Goal: Find specific page/section: Find specific page/section

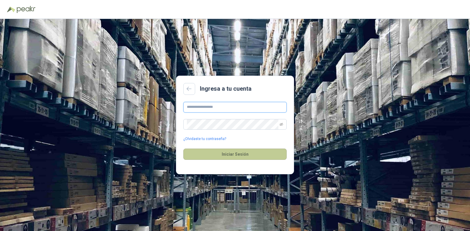
type input "**********"
click at [238, 151] on button "Iniciar Sesión" at bounding box center [234, 153] width 103 height 11
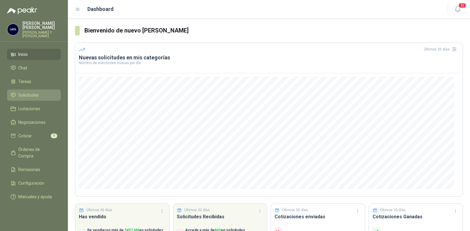
click at [27, 92] on span "Solicitudes" at bounding box center [28, 95] width 20 height 6
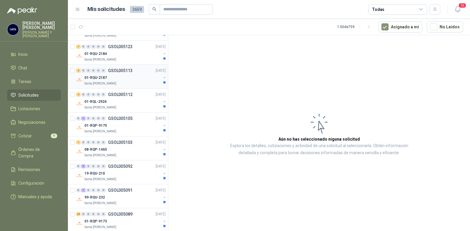
scroll to position [384, 0]
click at [434, 9] on icon "button" at bounding box center [434, 9] width 3 height 3
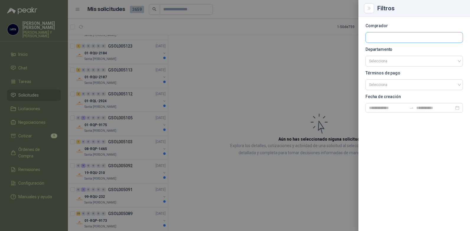
click at [392, 35] on input "text" at bounding box center [414, 37] width 97 height 10
type input "******"
click at [396, 50] on p "Panela El Trébol" at bounding box center [414, 50] width 71 height 4
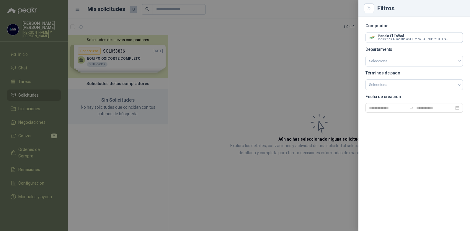
scroll to position [0, 0]
click at [309, 67] on div at bounding box center [235, 115] width 470 height 231
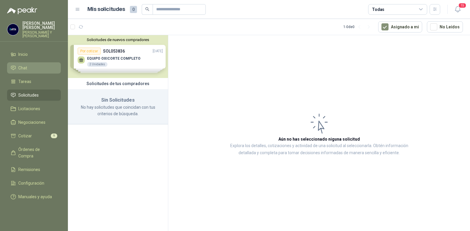
click at [24, 65] on span "Chat" at bounding box center [22, 68] width 9 height 6
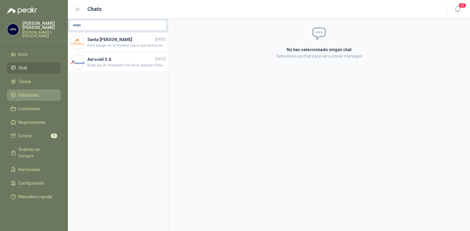
click at [23, 92] on span "Solicitudes" at bounding box center [28, 95] width 20 height 6
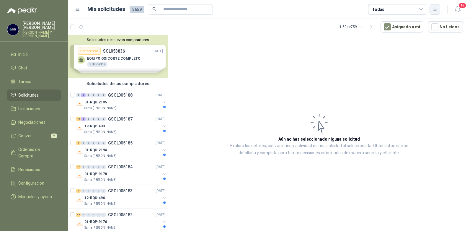
click at [434, 10] on icon "button" at bounding box center [434, 9] width 5 height 5
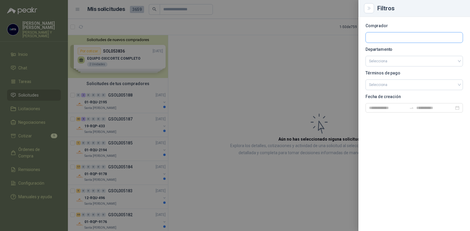
click at [386, 39] on input "text" at bounding box center [414, 37] width 97 height 10
type input "**"
click at [409, 52] on span "Industrias Alimenticias El Trébol SA -" at bounding box center [403, 53] width 48 height 3
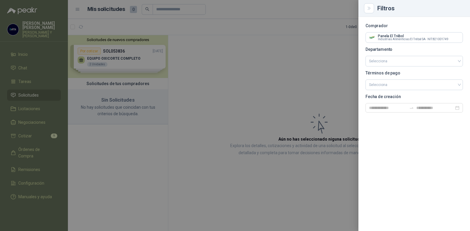
click at [150, 25] on div at bounding box center [235, 115] width 470 height 231
